Goal: Task Accomplishment & Management: Use online tool/utility

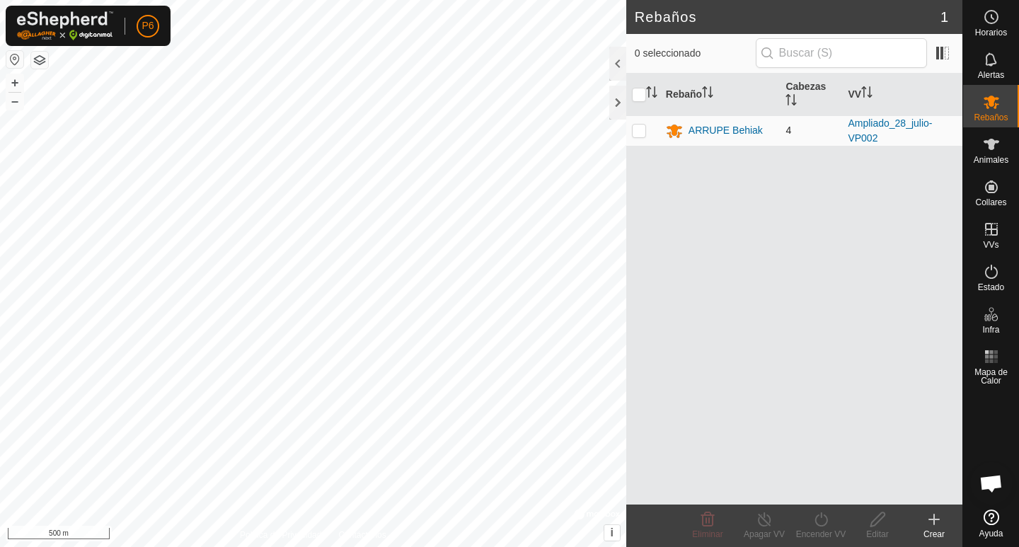
click at [642, 132] on p-checkbox at bounding box center [639, 129] width 14 height 11
checkbox input "true"
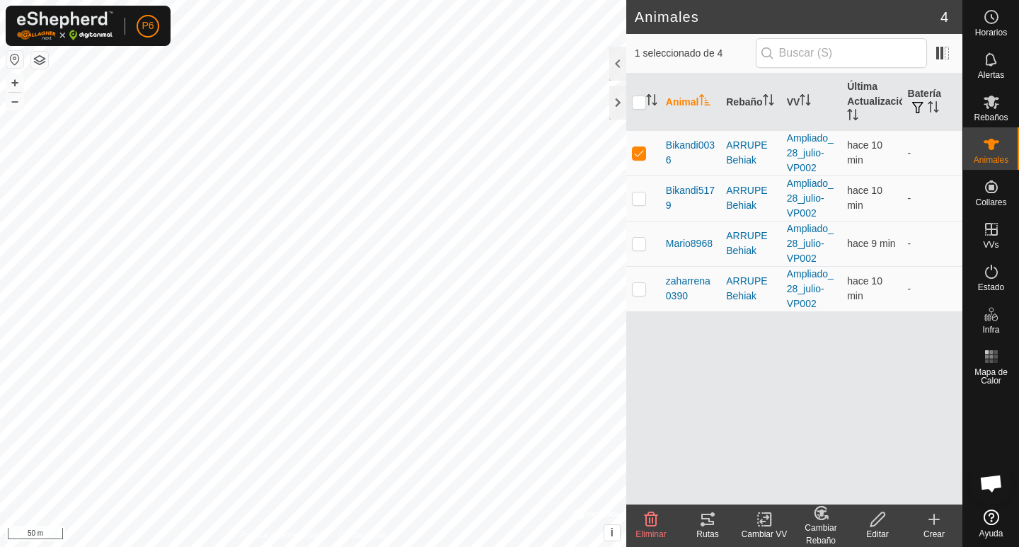
click at [710, 529] on div "Rutas" at bounding box center [707, 534] width 57 height 13
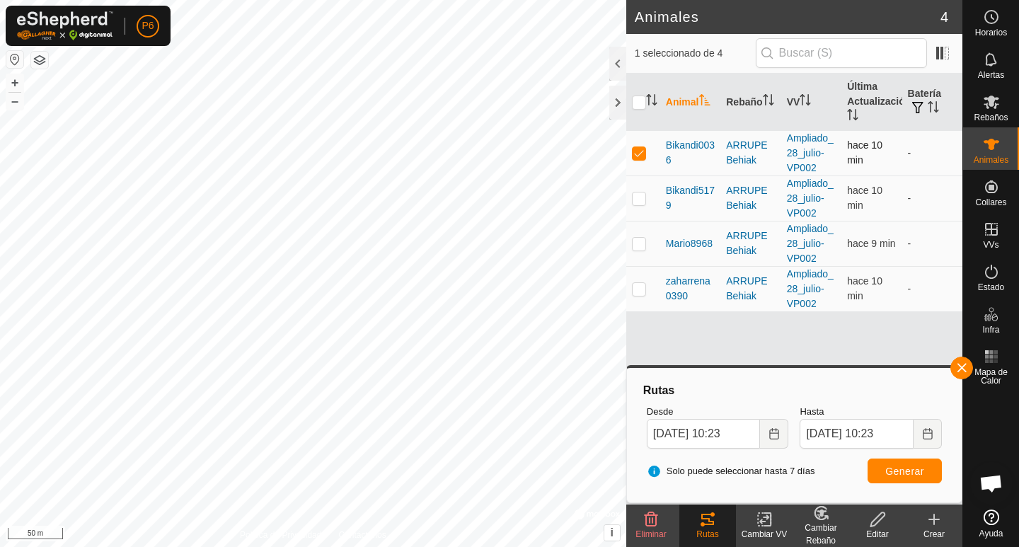
click at [639, 155] on p-checkbox at bounding box center [639, 152] width 14 height 11
checkbox input "false"
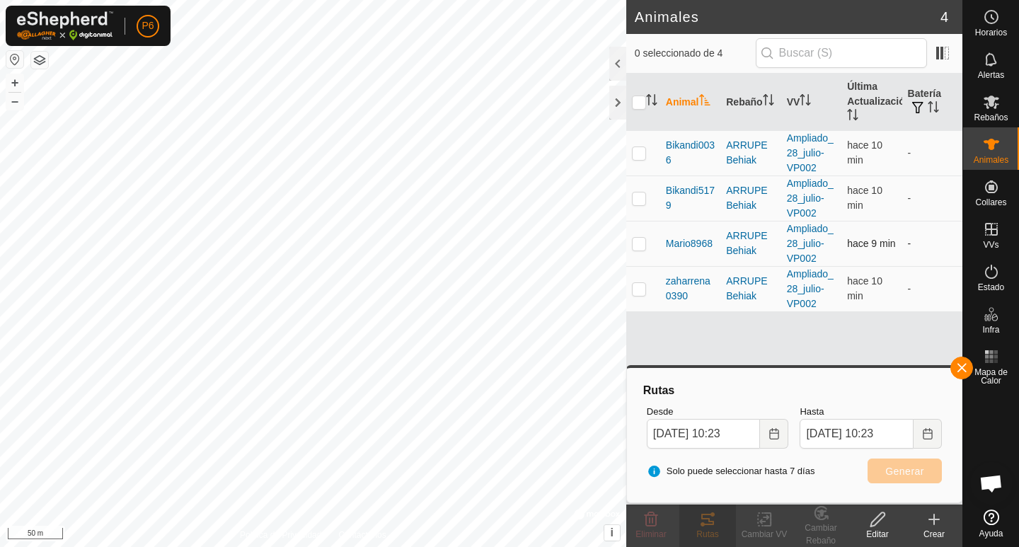
click at [637, 245] on p-checkbox at bounding box center [639, 243] width 14 height 11
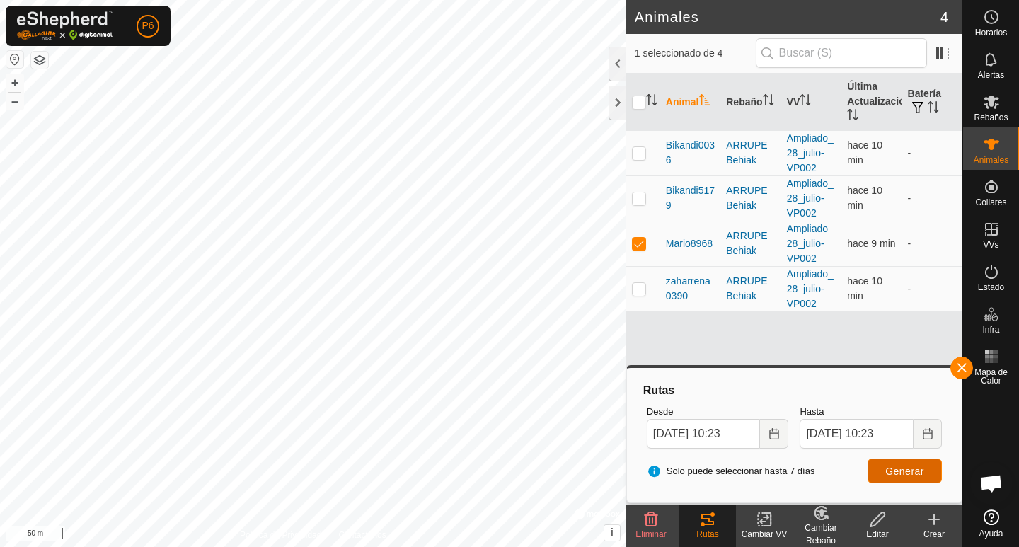
click at [909, 470] on span "Generar" at bounding box center [904, 470] width 39 height 11
click at [638, 246] on p-checkbox at bounding box center [639, 243] width 14 height 11
checkbox input "false"
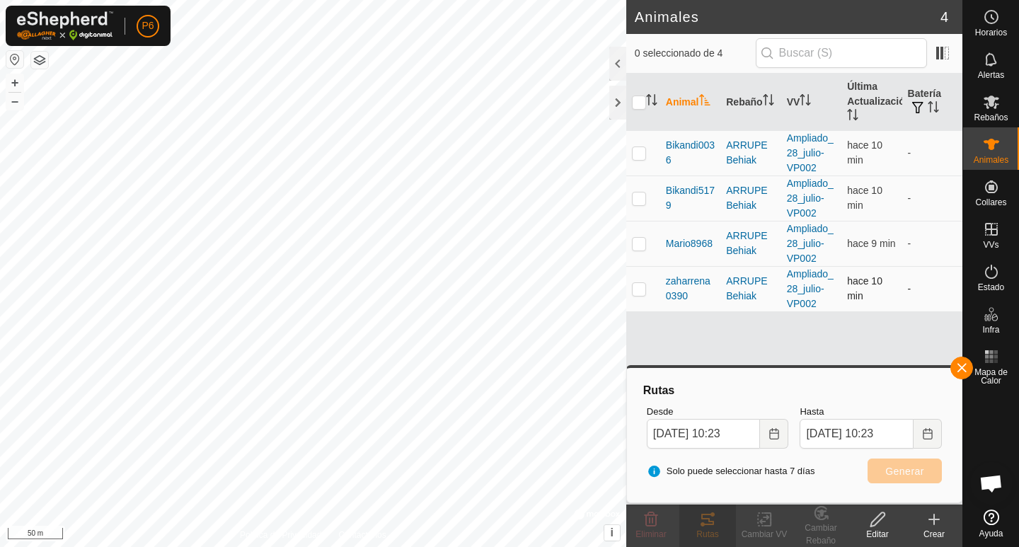
click at [637, 288] on p-checkbox at bounding box center [639, 288] width 14 height 11
checkbox input "true"
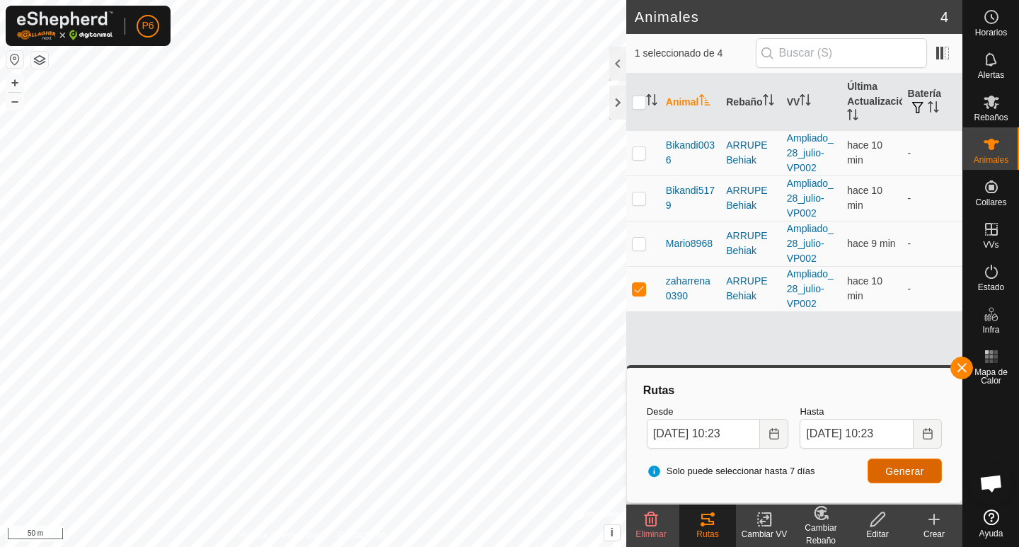
click at [883, 471] on button "Generar" at bounding box center [904, 470] width 74 height 25
